Goal: Information Seeking & Learning: Compare options

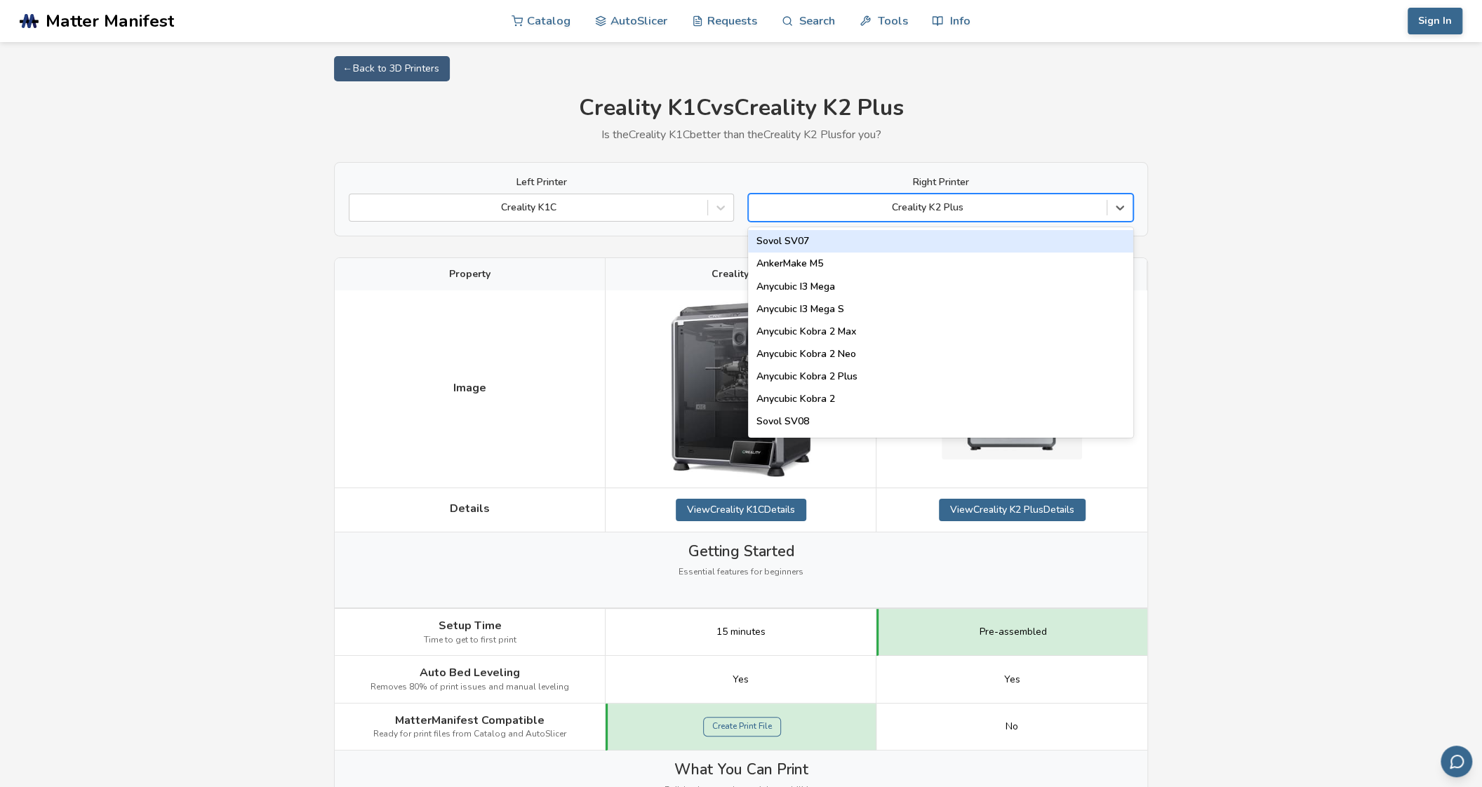
click at [894, 218] on div "Creality K2 Plus" at bounding box center [928, 208] width 358 height 20
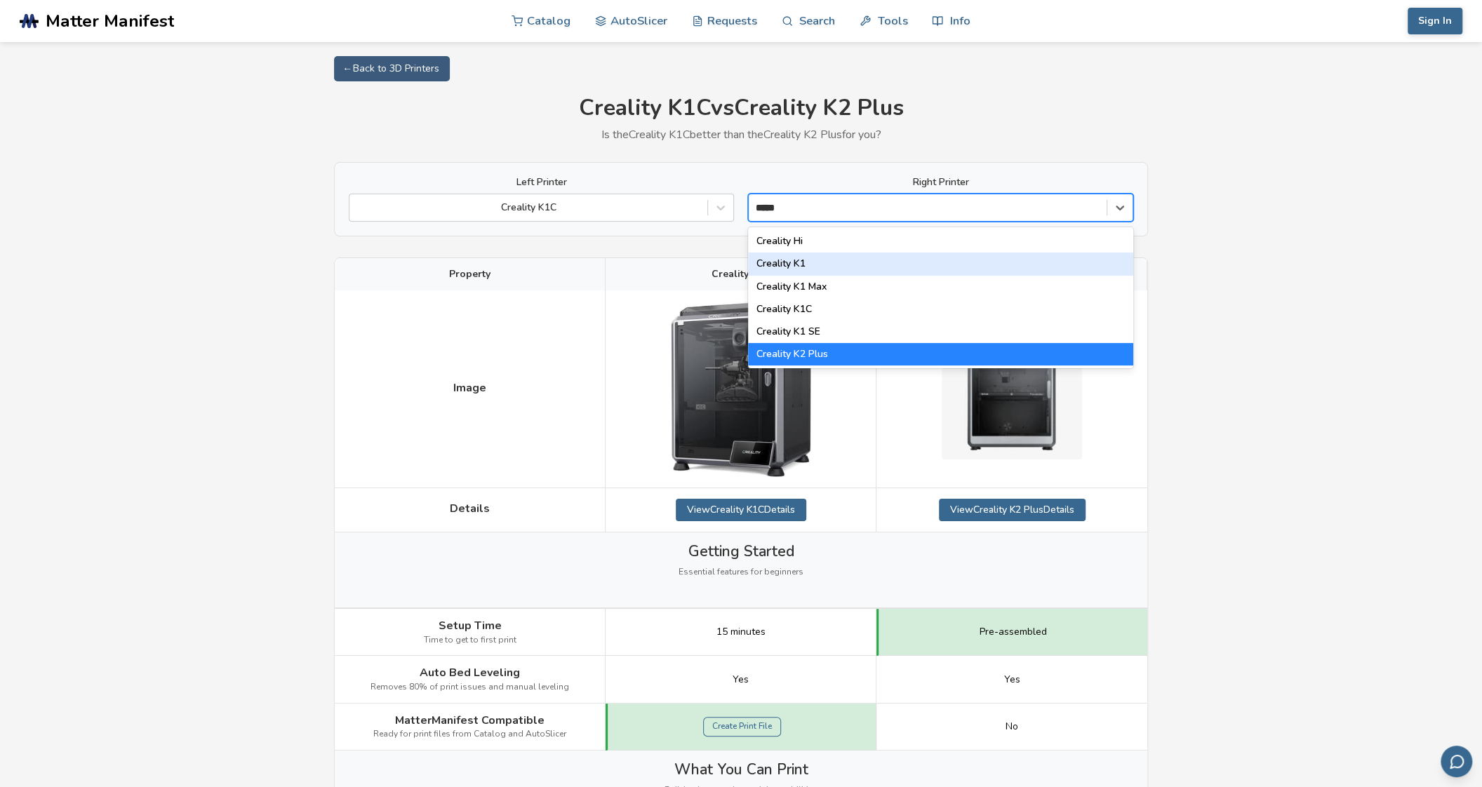
type input "******"
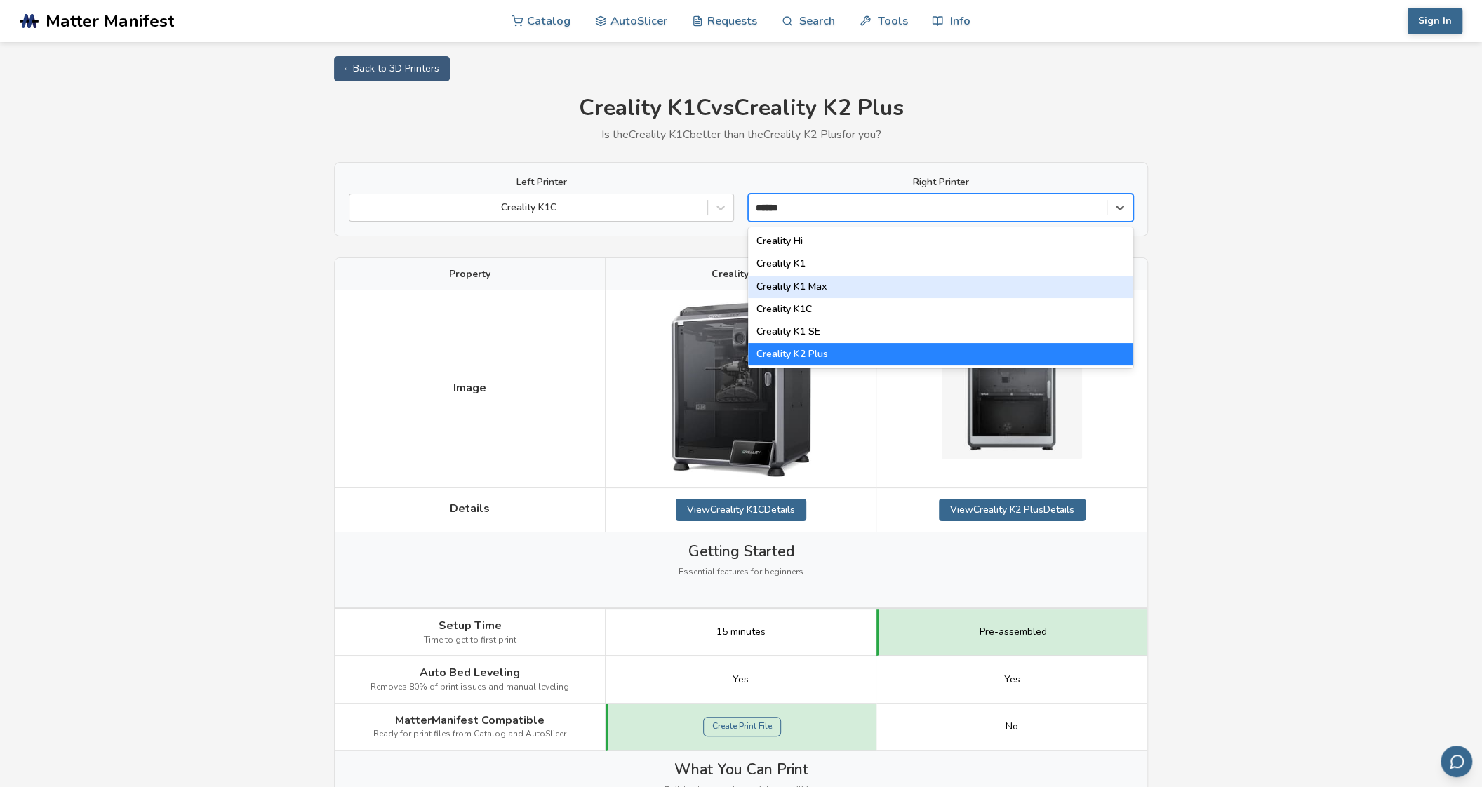
click at [889, 288] on div "Creality K1 Max" at bounding box center [940, 287] width 385 height 22
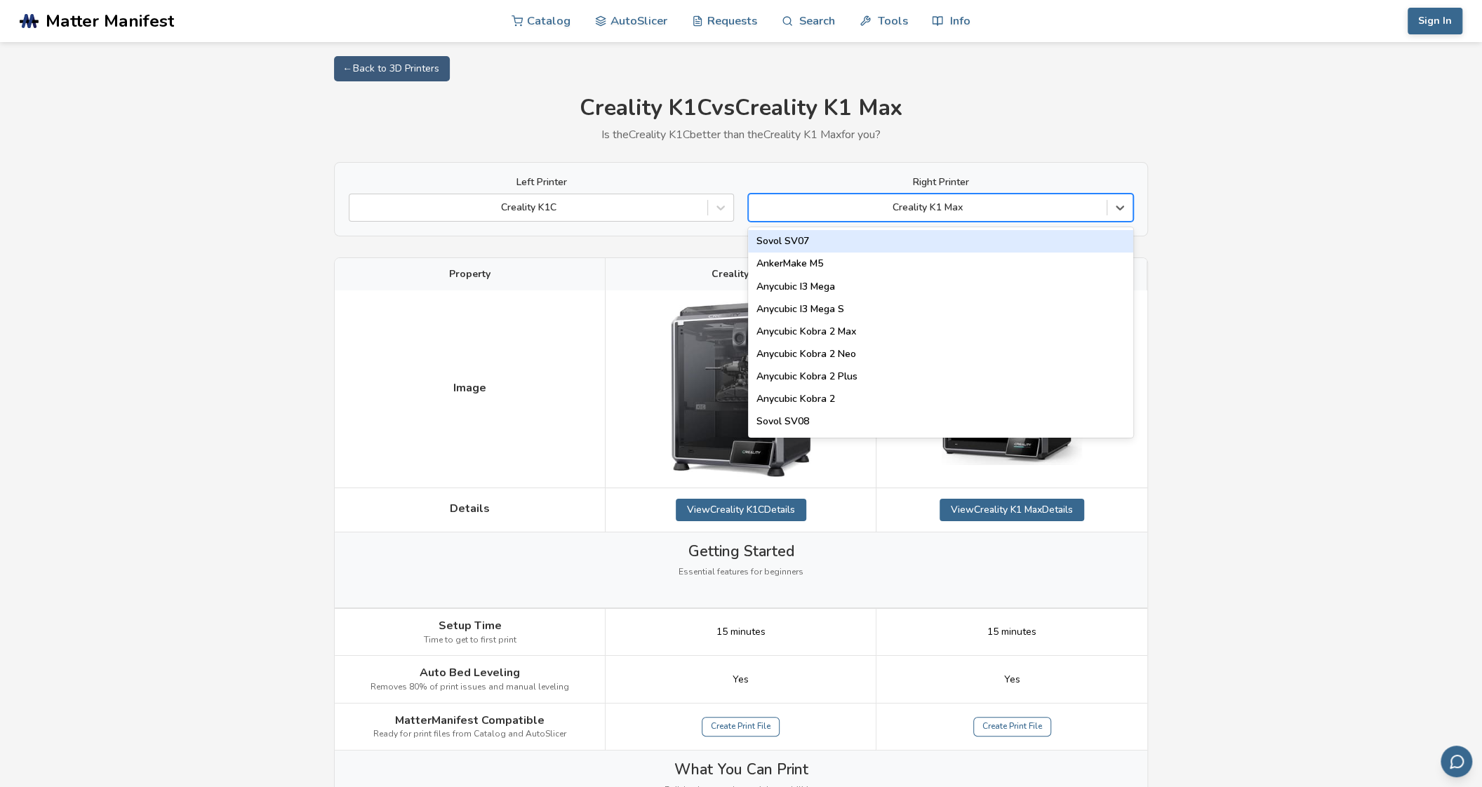
click at [998, 211] on div at bounding box center [928, 208] width 344 height 14
click at [895, 267] on div "AnkerMake M5" at bounding box center [940, 264] width 385 height 22
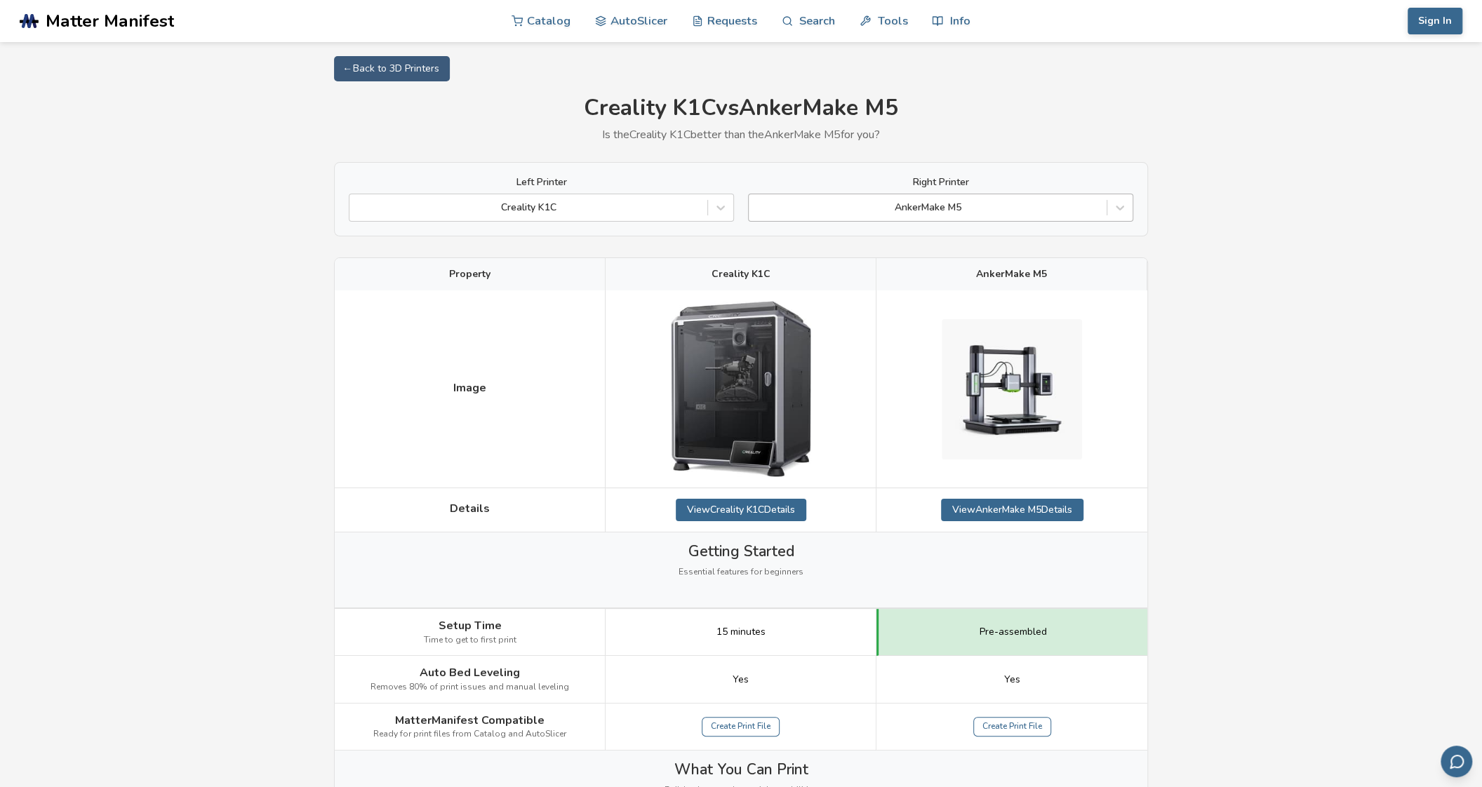
click at [972, 203] on div at bounding box center [928, 208] width 344 height 14
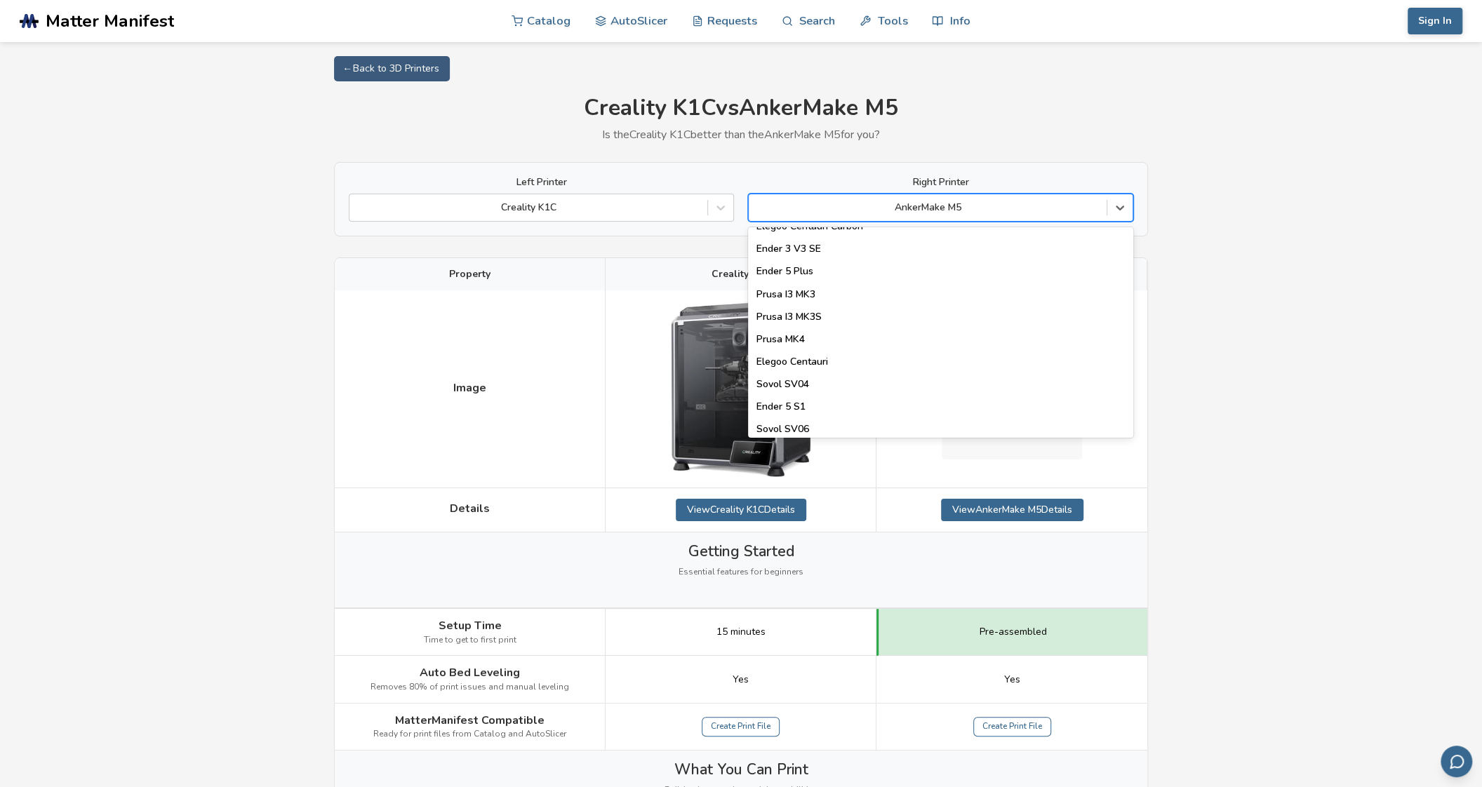
scroll to position [491, 0]
click at [912, 253] on div "Ender 5 Plus" at bounding box center [940, 245] width 385 height 22
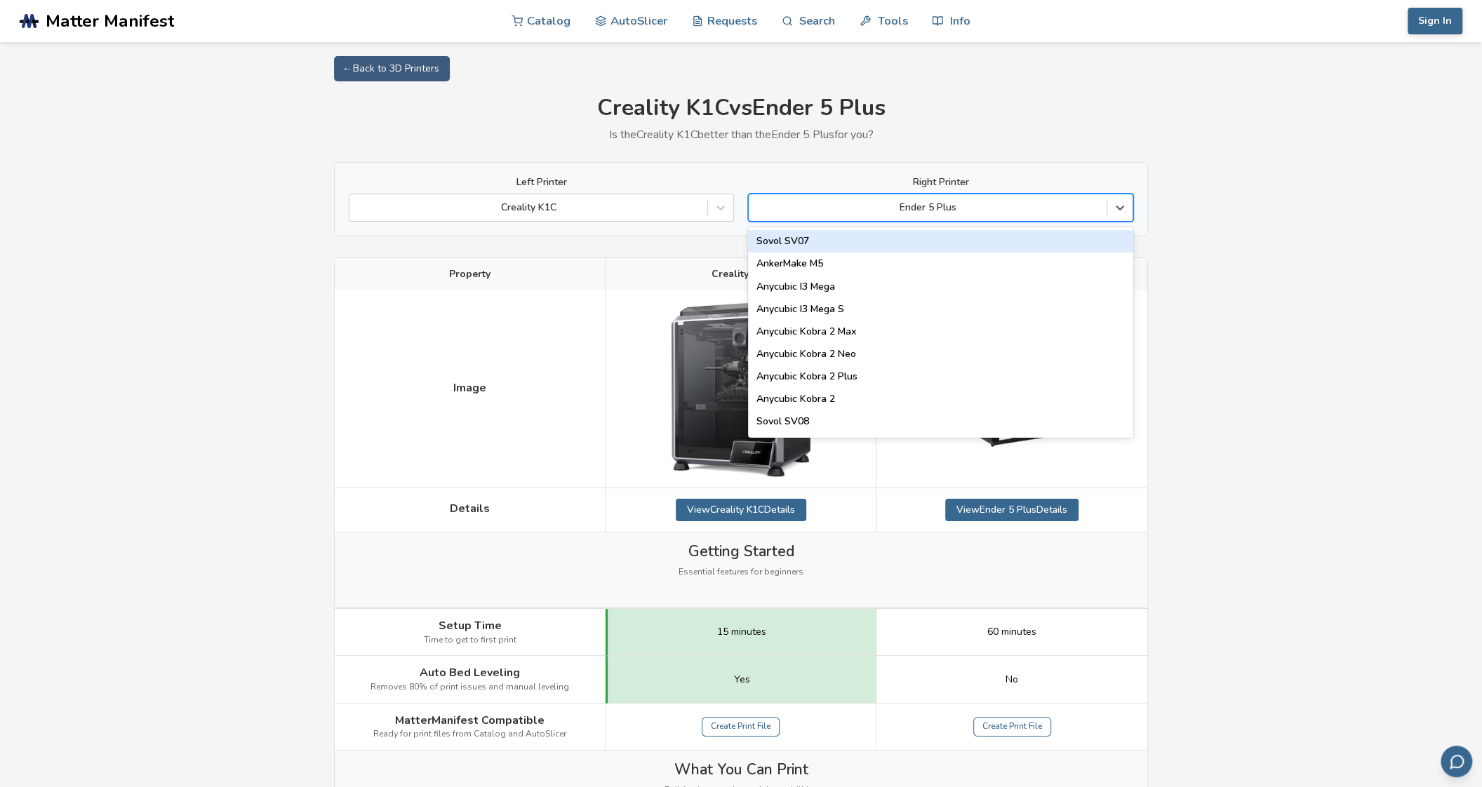
click at [990, 208] on div at bounding box center [928, 208] width 344 height 14
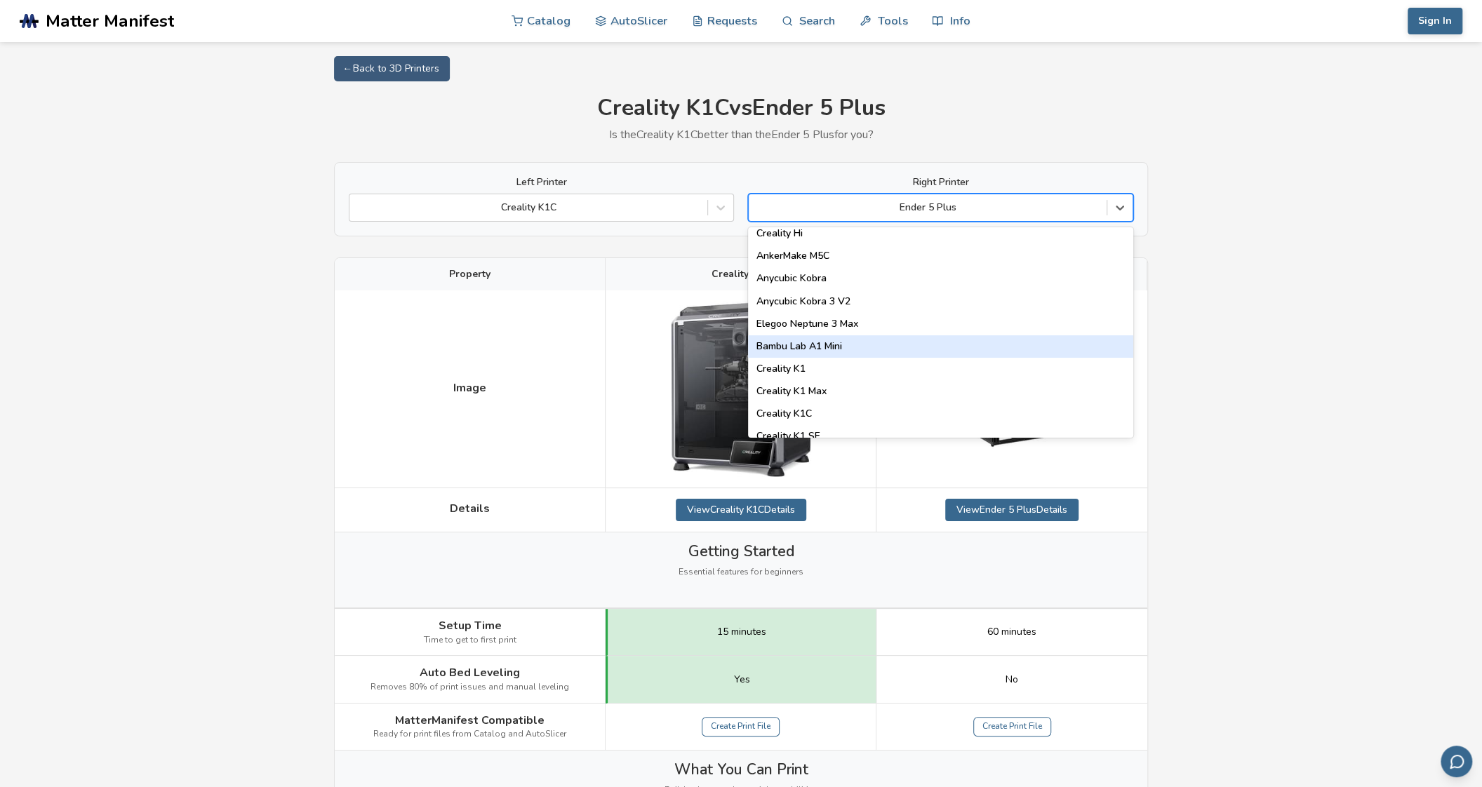
click at [845, 349] on div "Bambu Lab A1 Mini" at bounding box center [940, 346] width 385 height 22
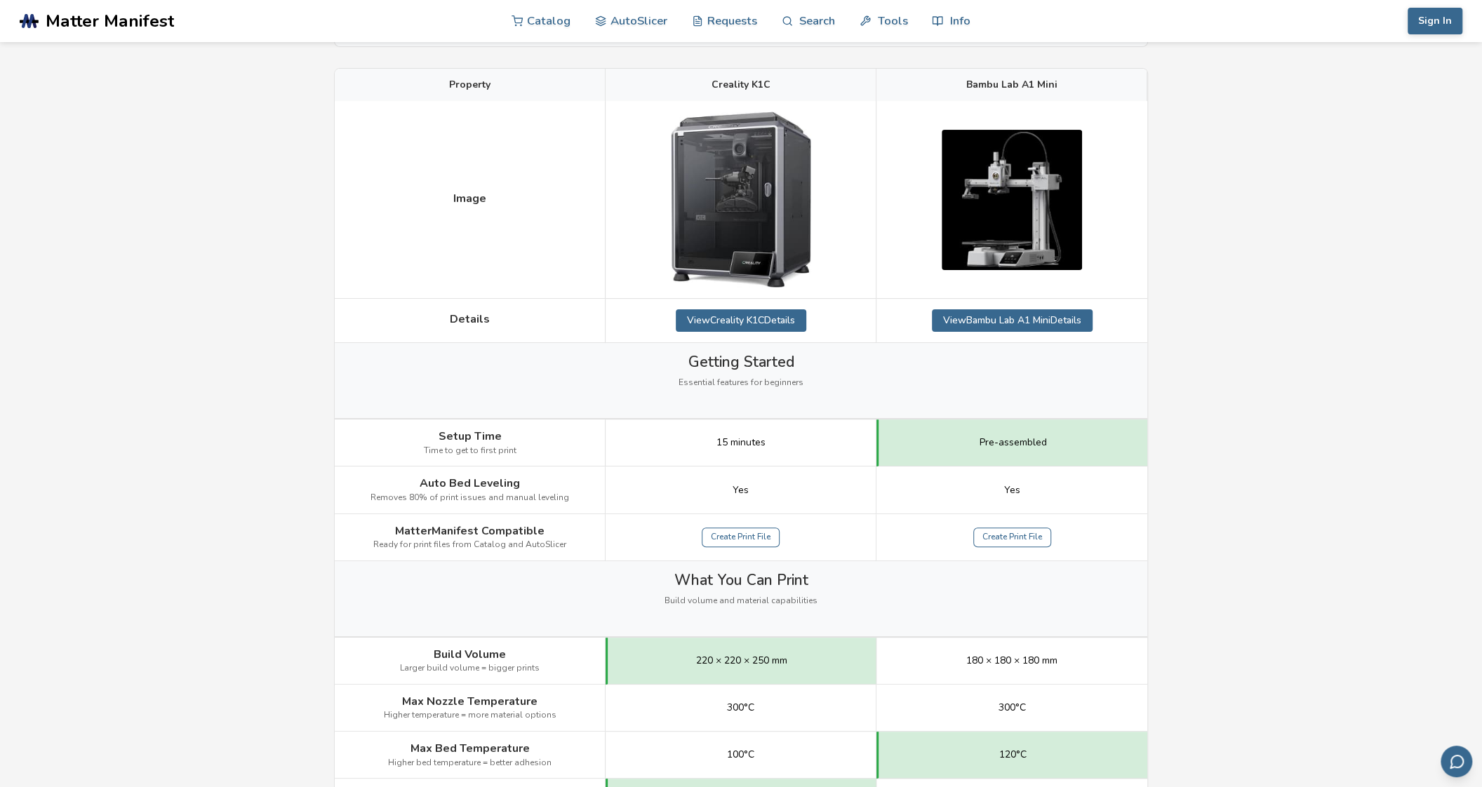
scroll to position [69, 0]
